Goal: Task Accomplishment & Management: Manage account settings

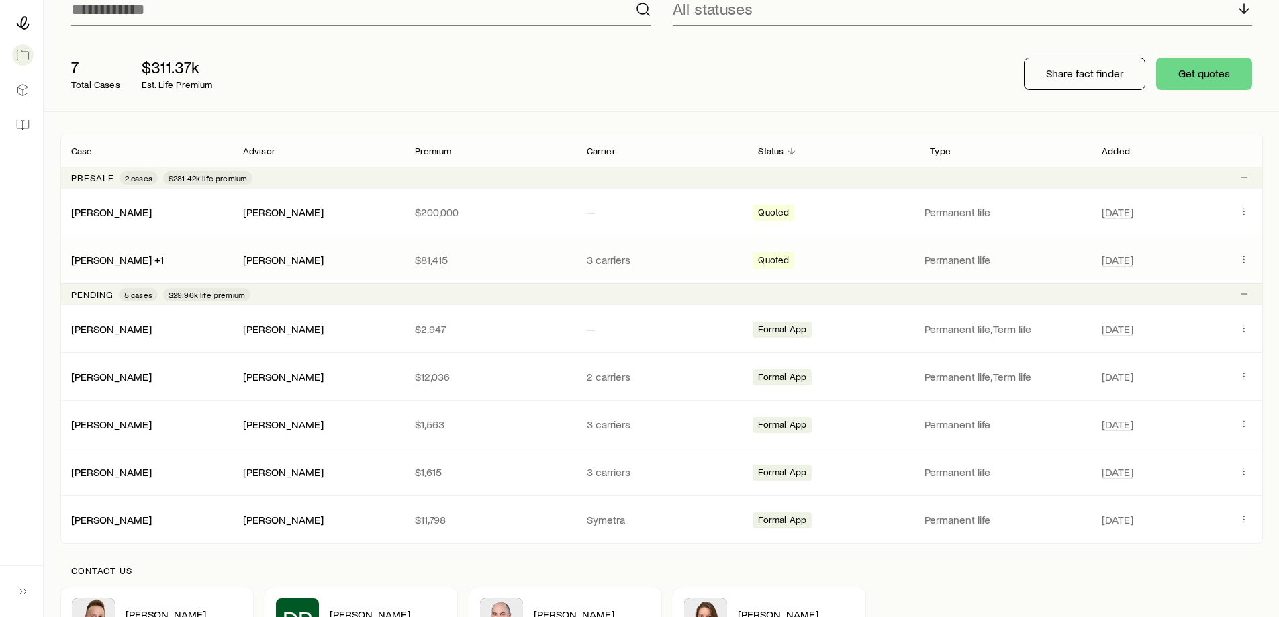
scroll to position [134, 0]
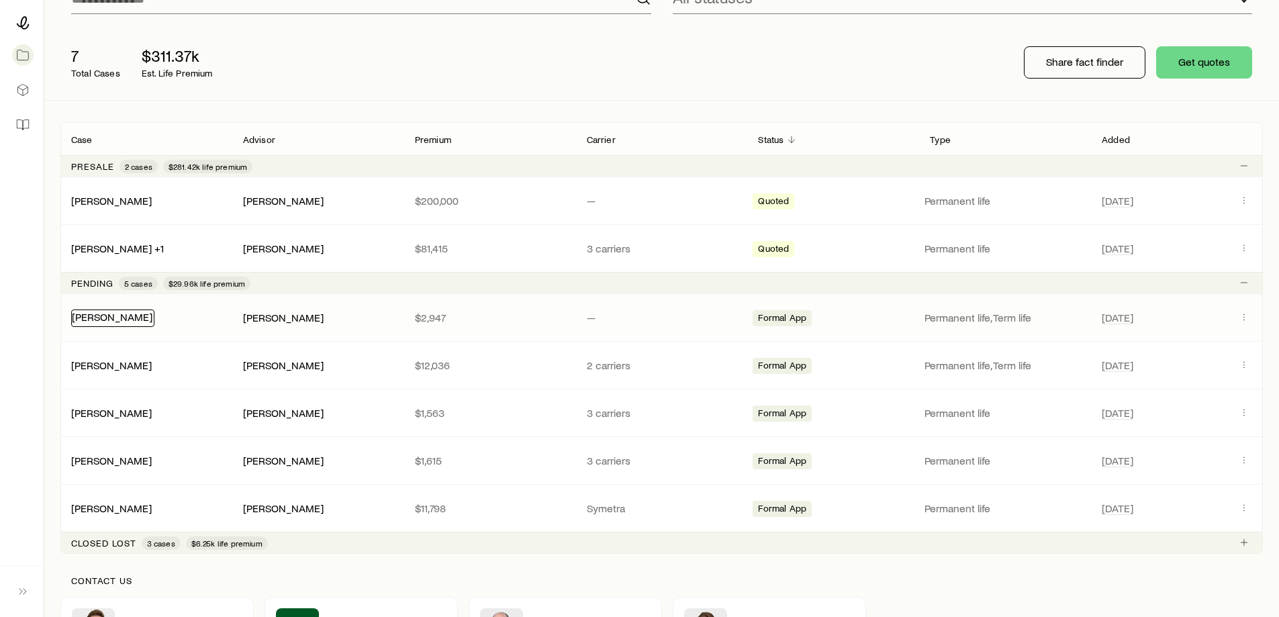
click at [104, 318] on link "[PERSON_NAME]" at bounding box center [112, 316] width 81 height 13
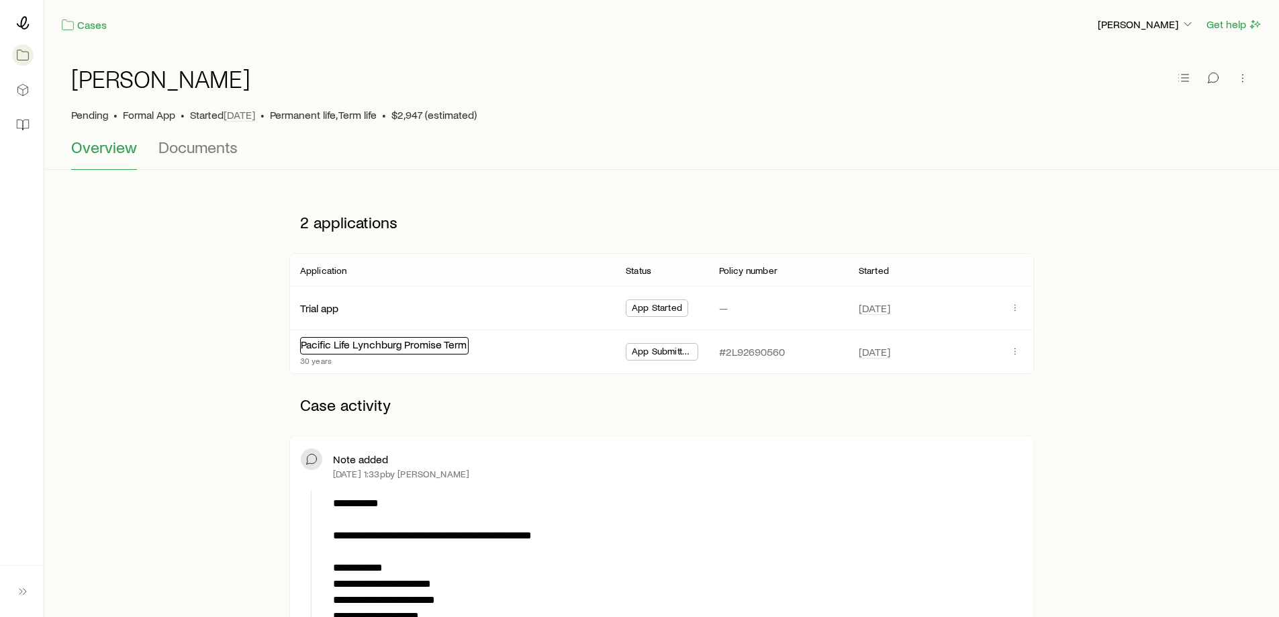
click at [425, 351] on div "Pacific Life Lynchburg Promise Term" at bounding box center [384, 345] width 168 height 17
click at [658, 350] on span "App Submitted" at bounding box center [662, 353] width 60 height 14
click at [745, 350] on p "#2L92690560" at bounding box center [752, 351] width 66 height 13
click at [1017, 349] on icon "button" at bounding box center [1014, 351] width 11 height 11
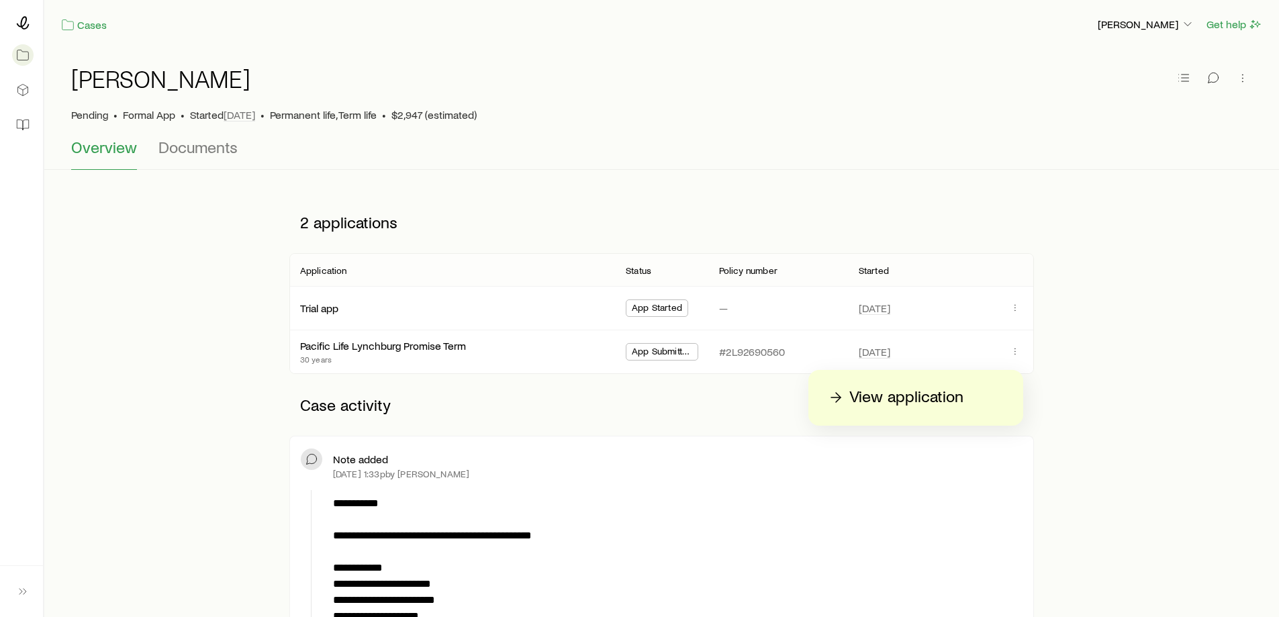
click at [897, 411] on div "View application" at bounding box center [915, 398] width 215 height 56
click at [865, 400] on p "View application" at bounding box center [906, 397] width 114 height 21
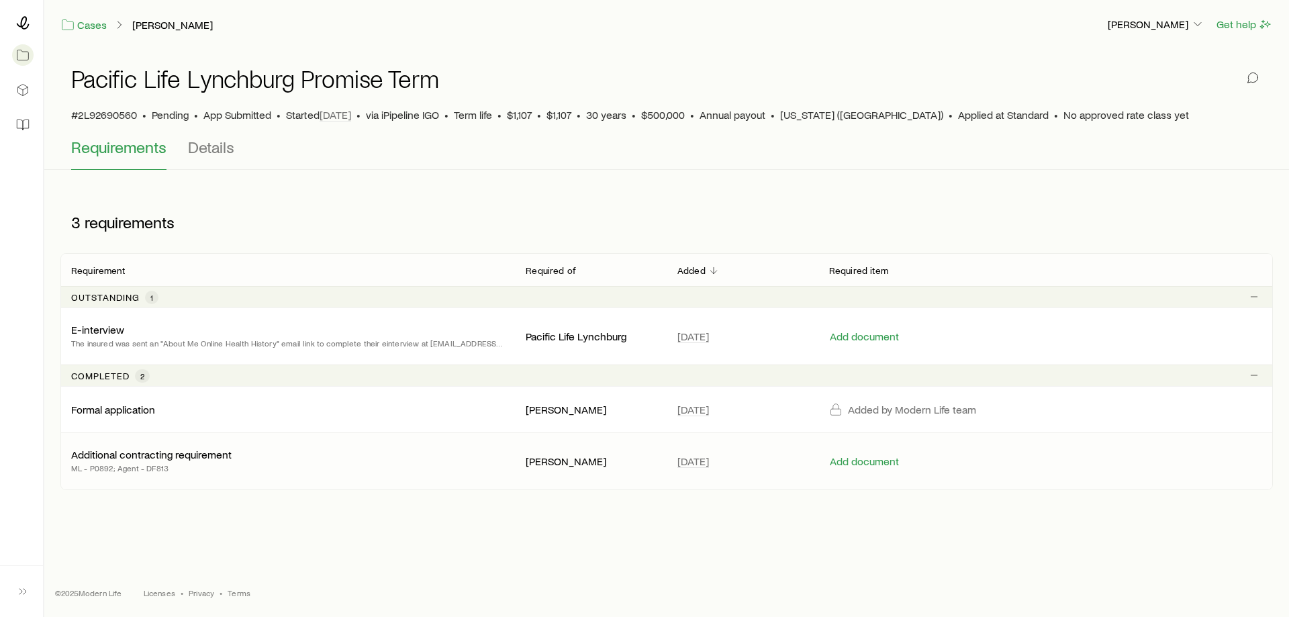
click at [125, 458] on p "Additional contracting requirement" at bounding box center [151, 454] width 160 height 13
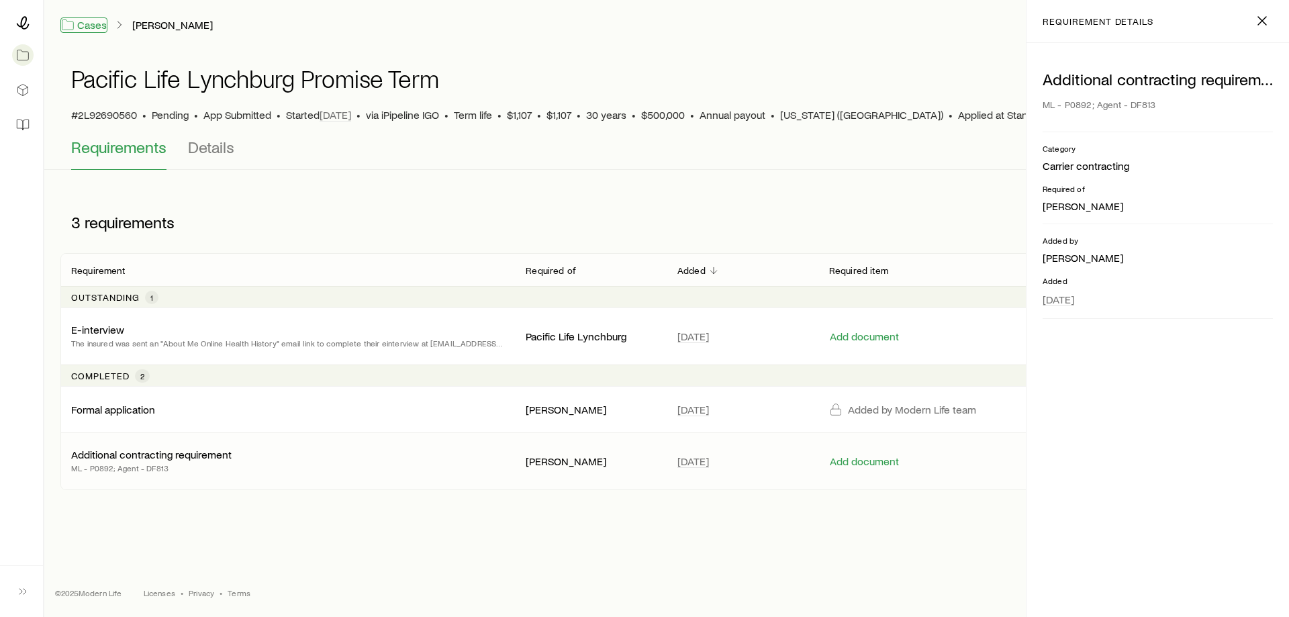
click at [89, 24] on link "Cases" at bounding box center [83, 24] width 47 height 15
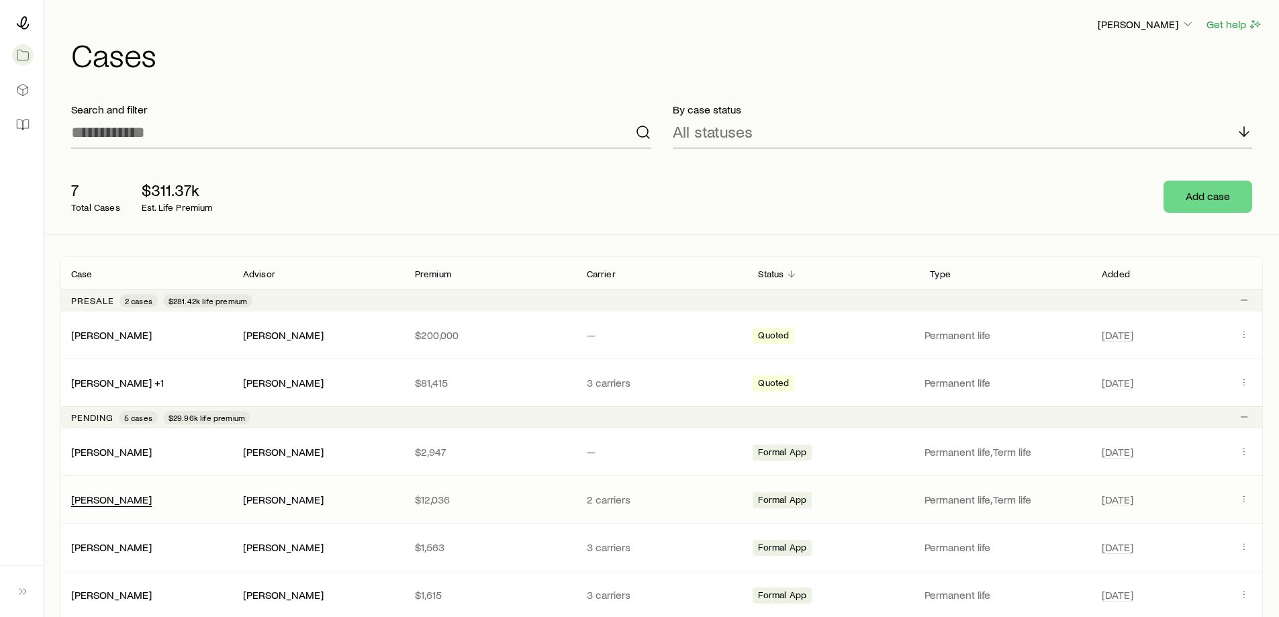
click at [101, 389] on div "[PERSON_NAME] +1" at bounding box center [117, 383] width 93 height 14
click at [106, 501] on link "[PERSON_NAME]" at bounding box center [112, 498] width 81 height 13
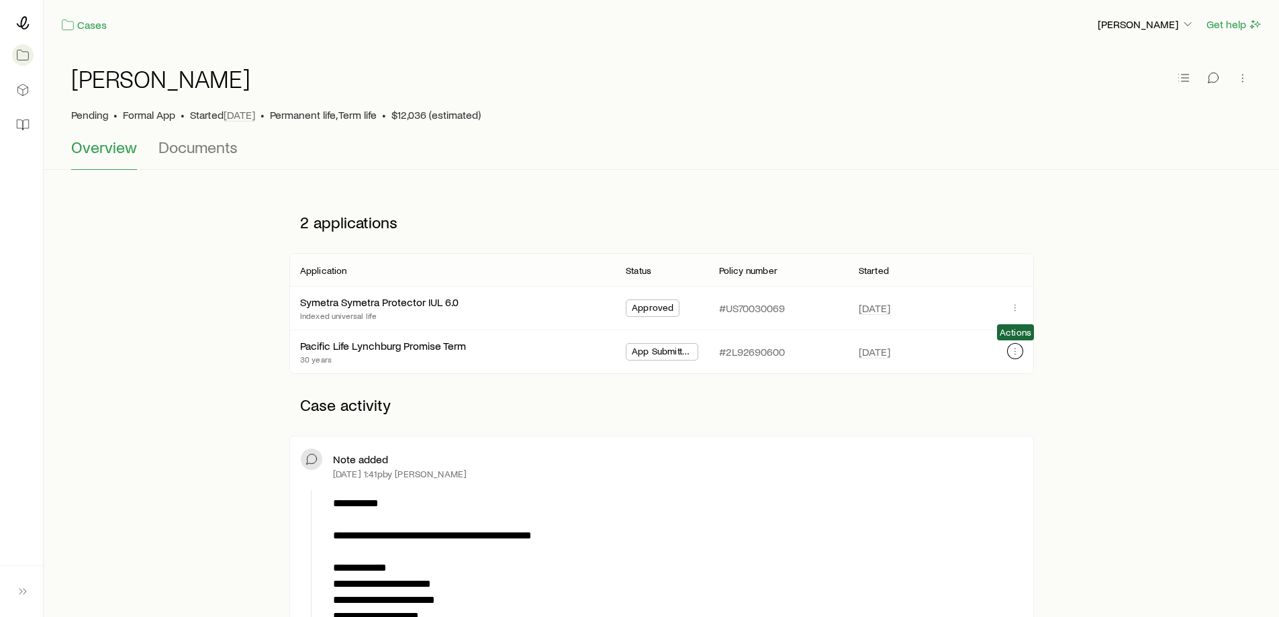
click at [1011, 349] on icon "button" at bounding box center [1014, 351] width 11 height 11
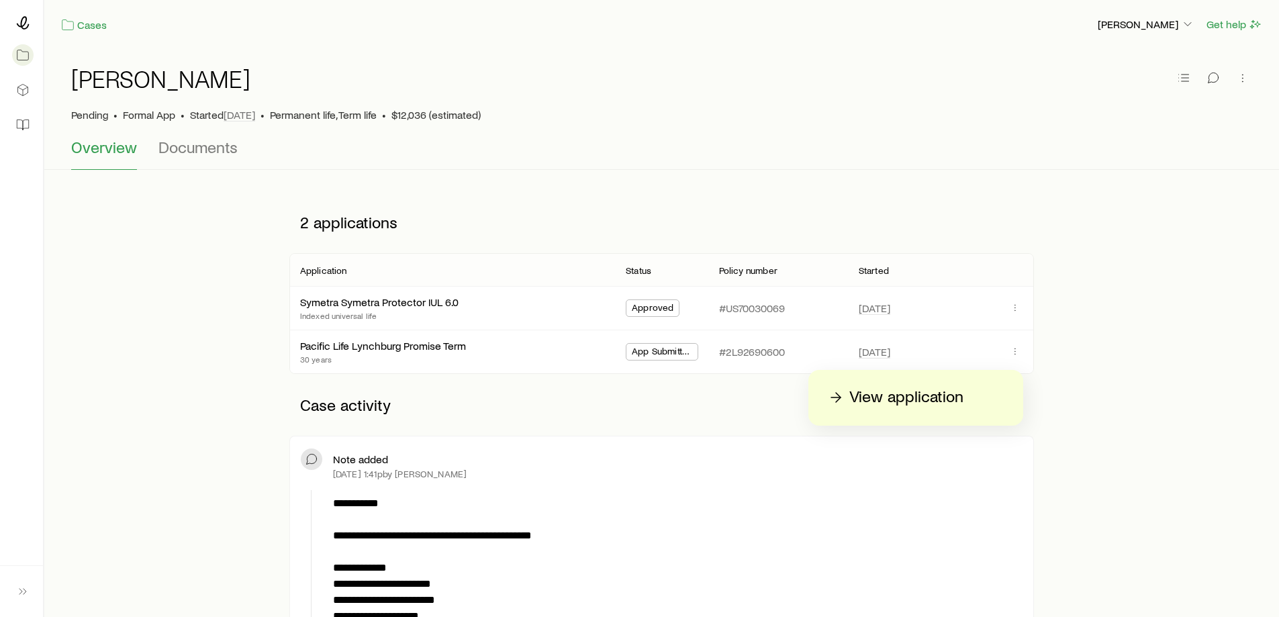
click at [864, 395] on p "View application" at bounding box center [906, 397] width 114 height 21
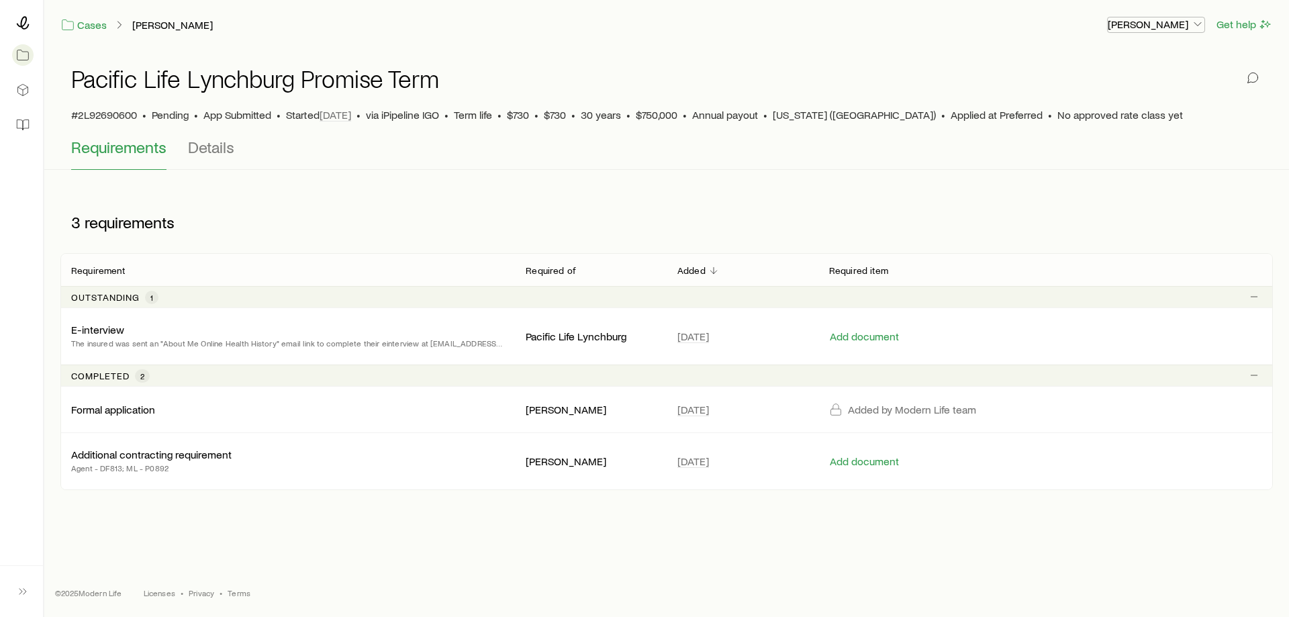
click at [1127, 21] on p "[PERSON_NAME]" at bounding box center [1155, 23] width 97 height 13
click at [1090, 64] on span "Sign out" at bounding box center [1092, 60] width 37 height 13
